Goal: Transaction & Acquisition: Subscribe to service/newsletter

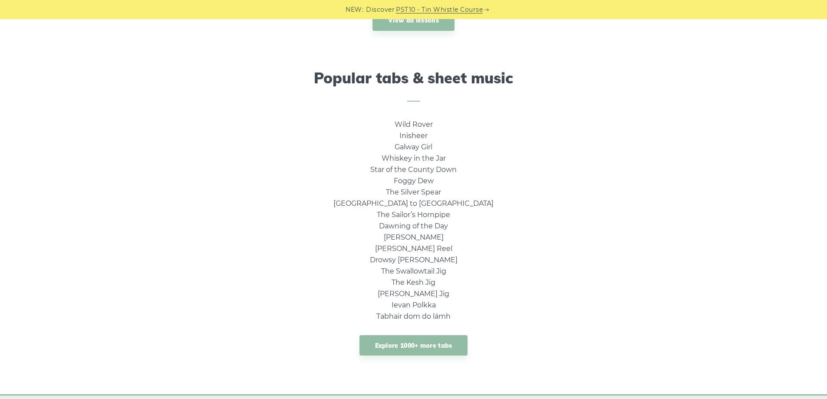
scroll to position [565, 0]
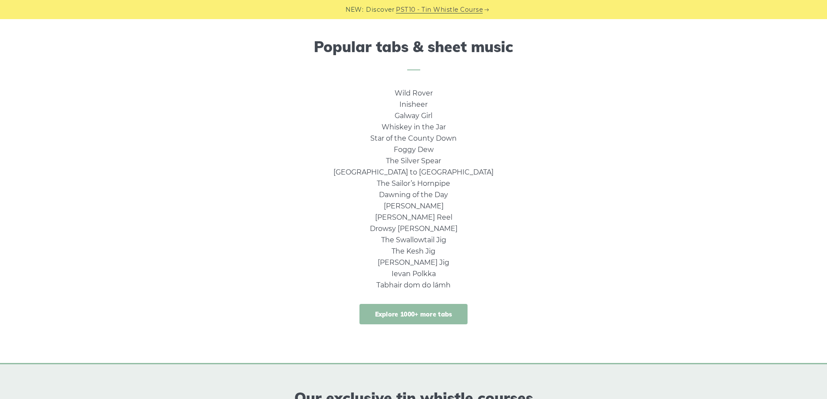
click at [420, 318] on link "Explore 1000+ more tabs" at bounding box center [414, 314] width 109 height 20
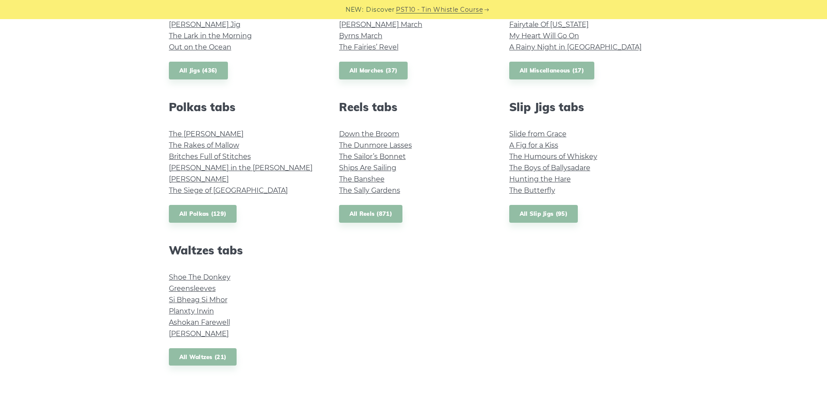
scroll to position [565, 0]
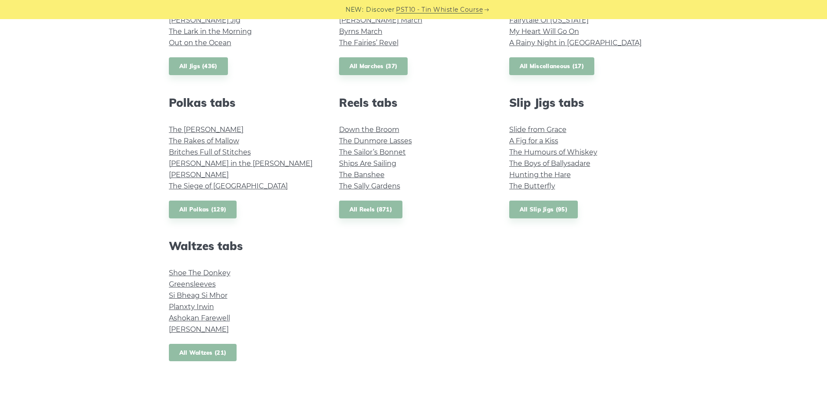
click at [202, 354] on link "All Waltzes (21)" at bounding box center [203, 353] width 68 height 18
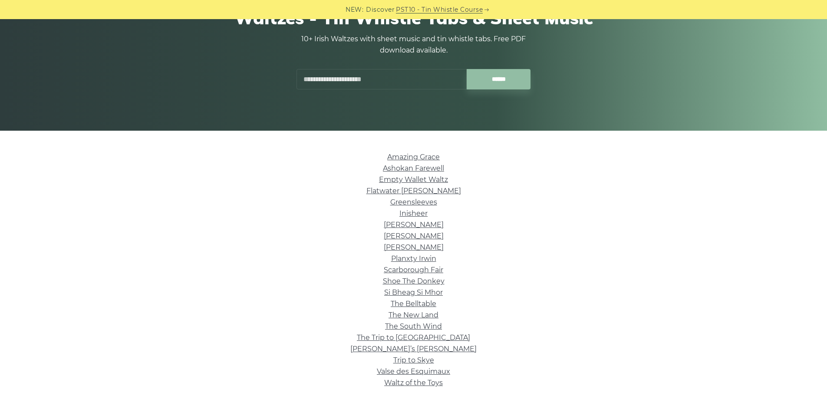
scroll to position [130, 0]
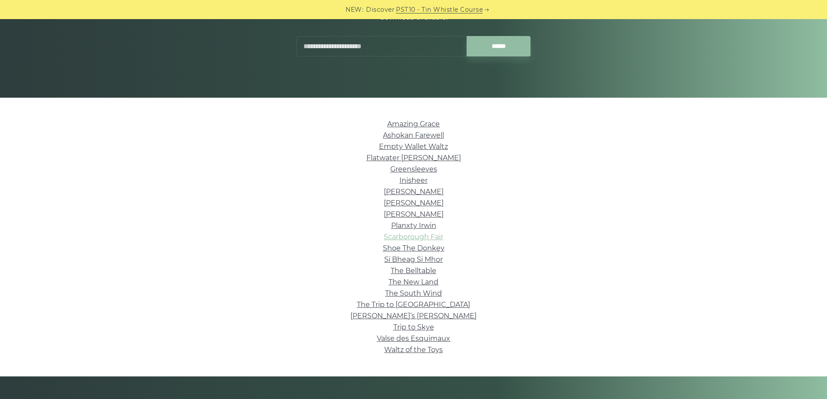
click at [403, 237] on link "Scarborough Fair" at bounding box center [414, 237] width 60 height 8
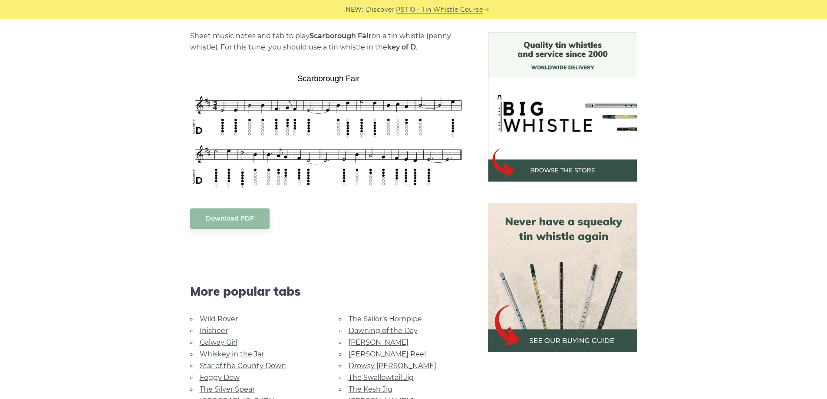
scroll to position [217, 0]
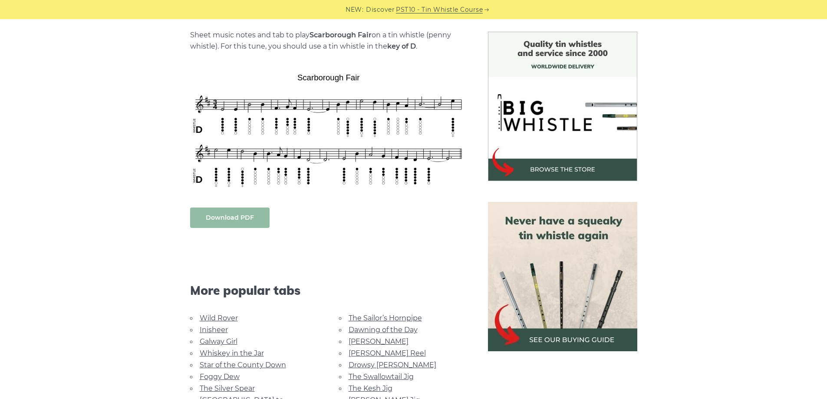
click at [245, 222] on body "NEW: Discover PST10 - Tin Whistle Course Lessons Fingering Charts Tabs & Notes …" at bounding box center [413, 402] width 827 height 1239
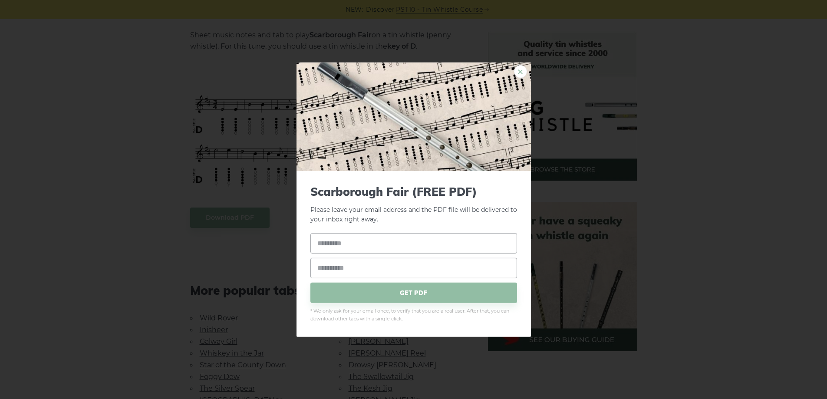
click at [521, 70] on link "×" at bounding box center [520, 71] width 13 height 13
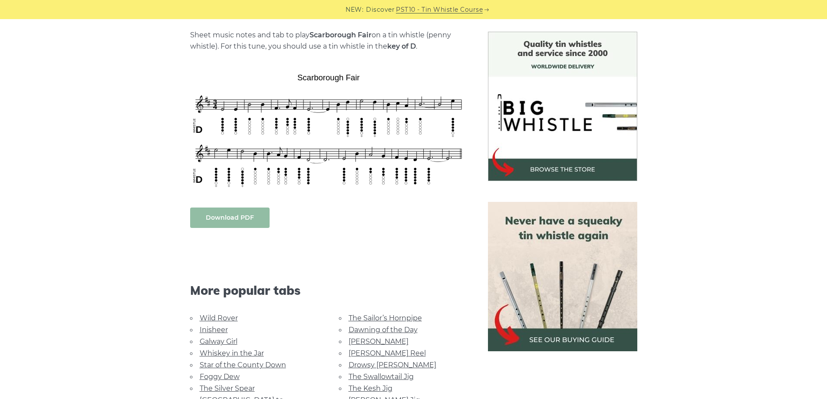
click at [226, 219] on body "NEW: Discover PST10 - Tin Whistle Course Lessons Fingering Charts Tabs & Notes …" at bounding box center [413, 402] width 827 height 1239
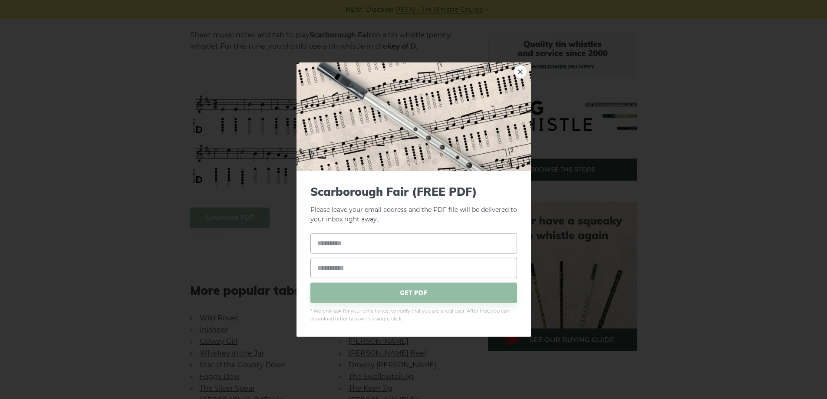
click at [156, 262] on div "× Scarborough Fair (FREE PDF) Please leave your email address and the PDF file …" at bounding box center [413, 199] width 827 height 399
click at [518, 69] on link "×" at bounding box center [520, 71] width 13 height 13
click at [311, 125] on body "NEW: Discover PST10 - Tin Whistle Course Lessons Fingering Charts Tabs & Notes …" at bounding box center [413, 402] width 827 height 1239
click at [407, 248] on input "text" at bounding box center [414, 243] width 207 height 20
type input "**********"
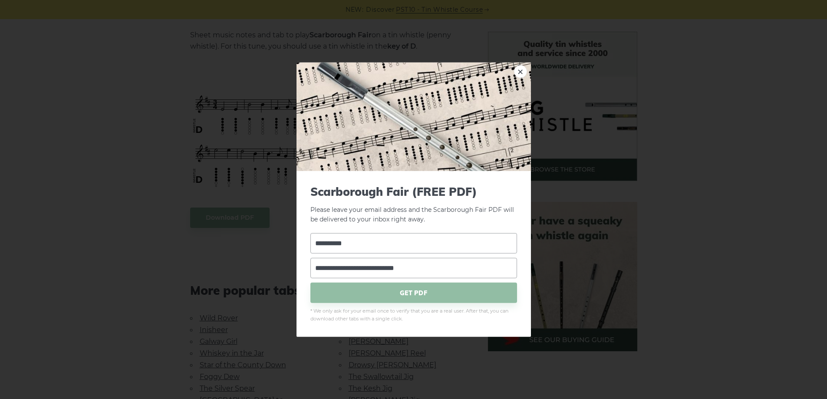
type input "**********"
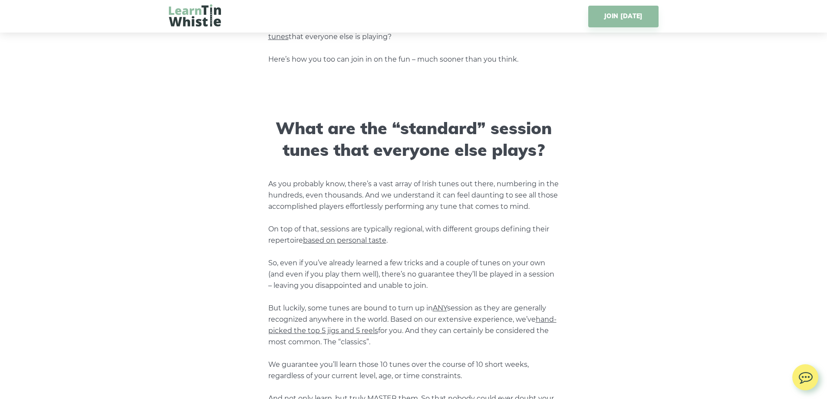
scroll to position [912, 0]
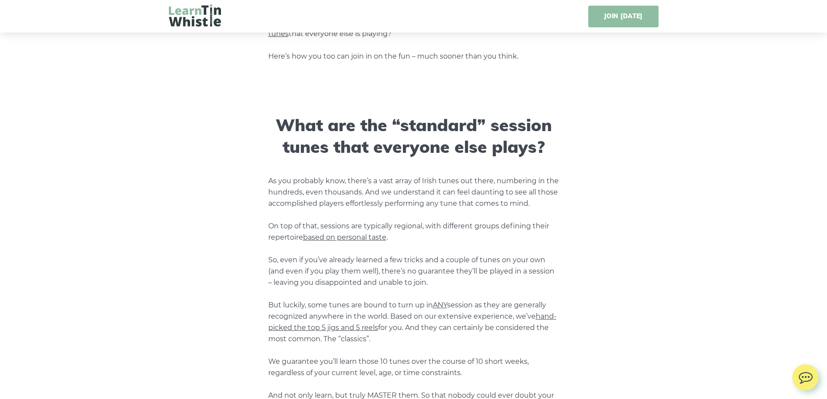
click at [655, 22] on link "JOIN [DATE]" at bounding box center [623, 17] width 70 height 22
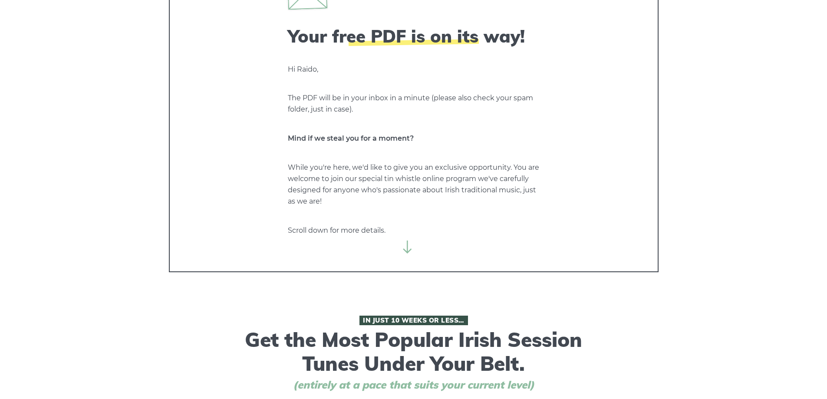
scroll to position [0, 0]
